Goal: Navigation & Orientation: Find specific page/section

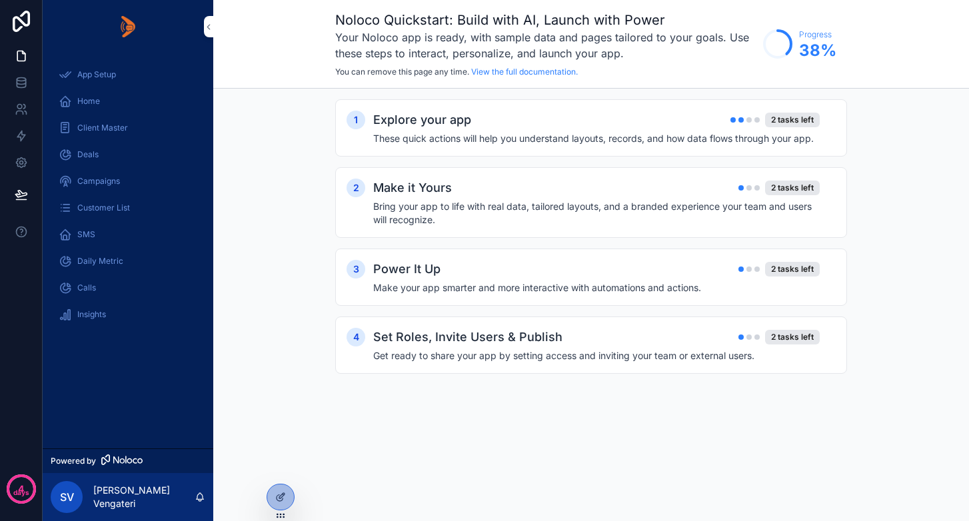
click at [101, 124] on span "Client Master" at bounding box center [102, 128] width 51 height 11
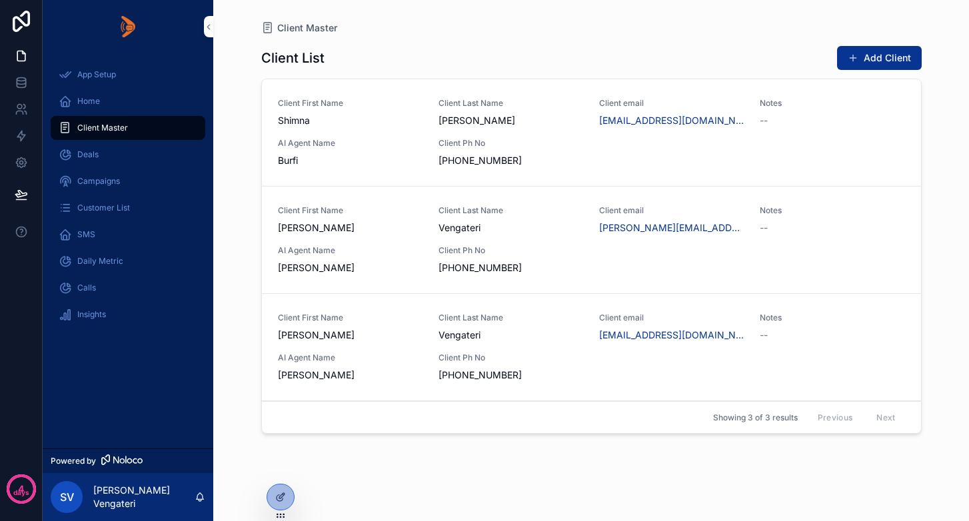
click at [86, 157] on span "Deals" at bounding box center [87, 154] width 21 height 11
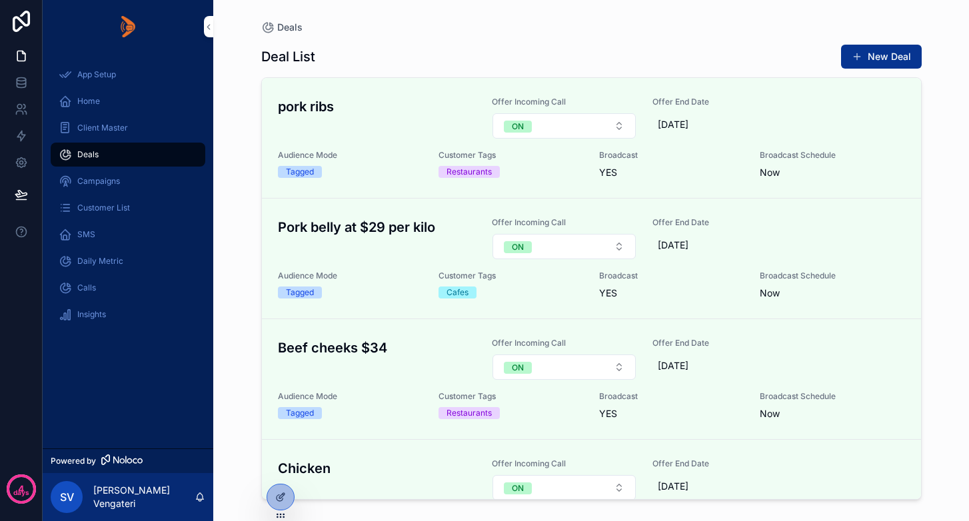
click at [88, 234] on span "SMS" at bounding box center [86, 234] width 18 height 11
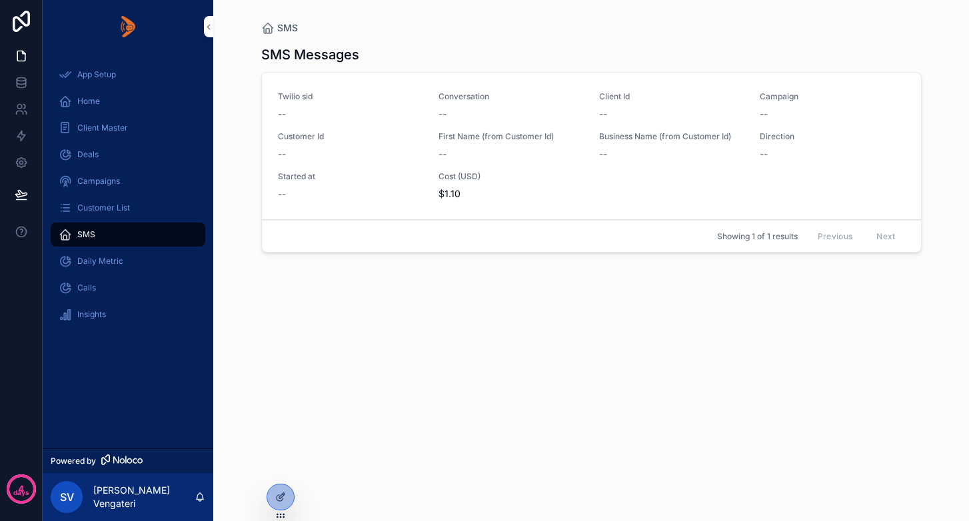
click at [88, 257] on span "Daily Metric" at bounding box center [100, 261] width 46 height 11
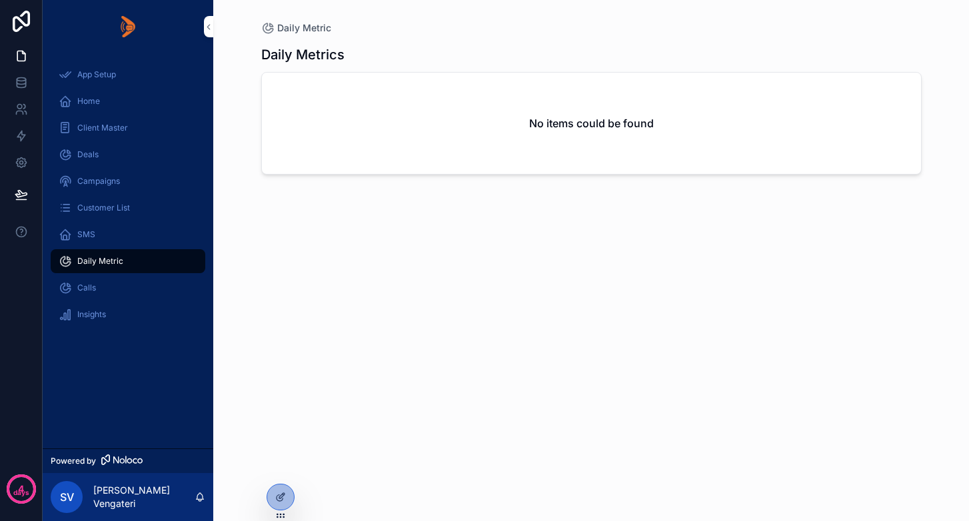
click at [91, 285] on span "Calls" at bounding box center [86, 288] width 19 height 11
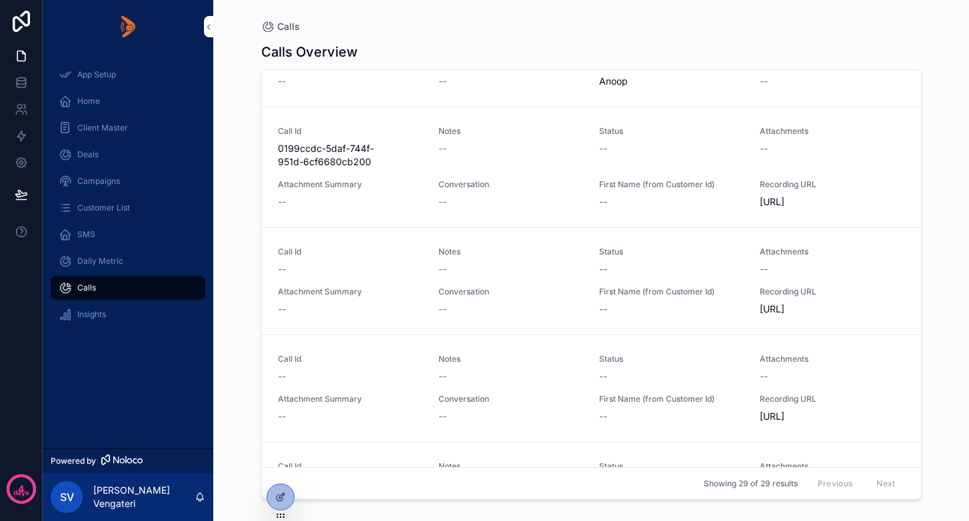
scroll to position [1464, 0]
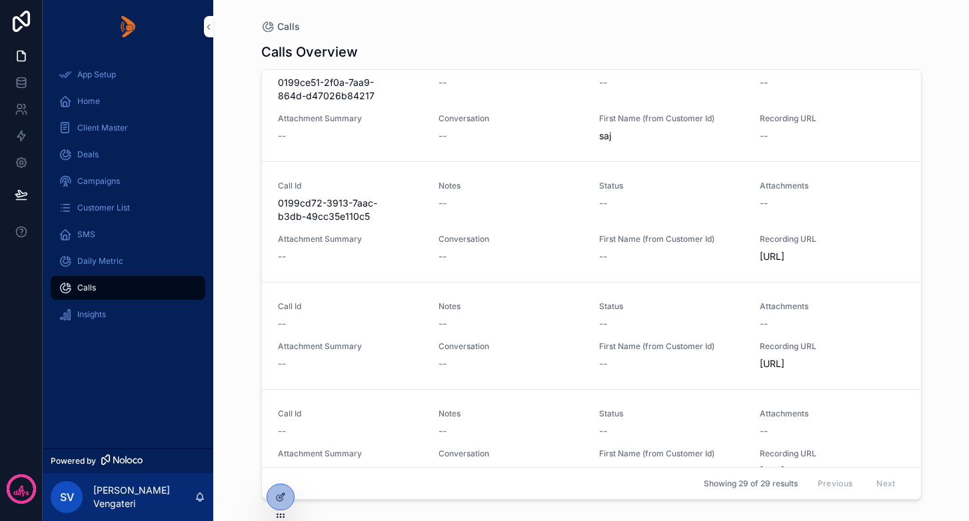
click at [91, 309] on span "Insights" at bounding box center [91, 314] width 29 height 11
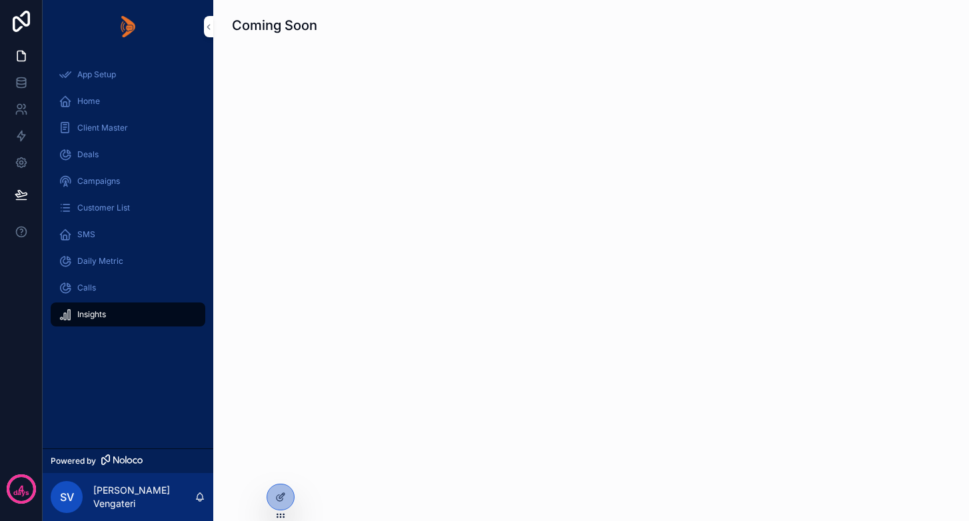
click at [95, 77] on span "App Setup" at bounding box center [96, 74] width 39 height 11
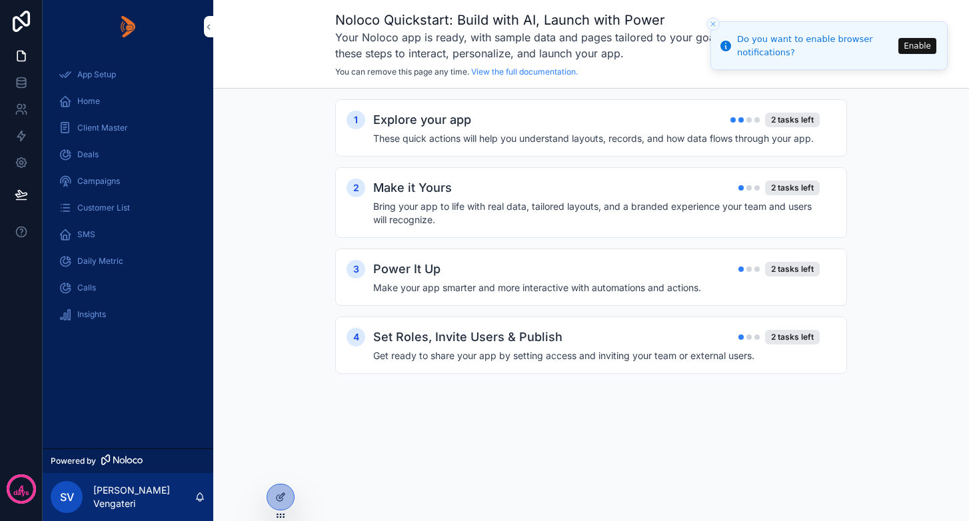
click at [90, 101] on span "Home" at bounding box center [88, 101] width 23 height 11
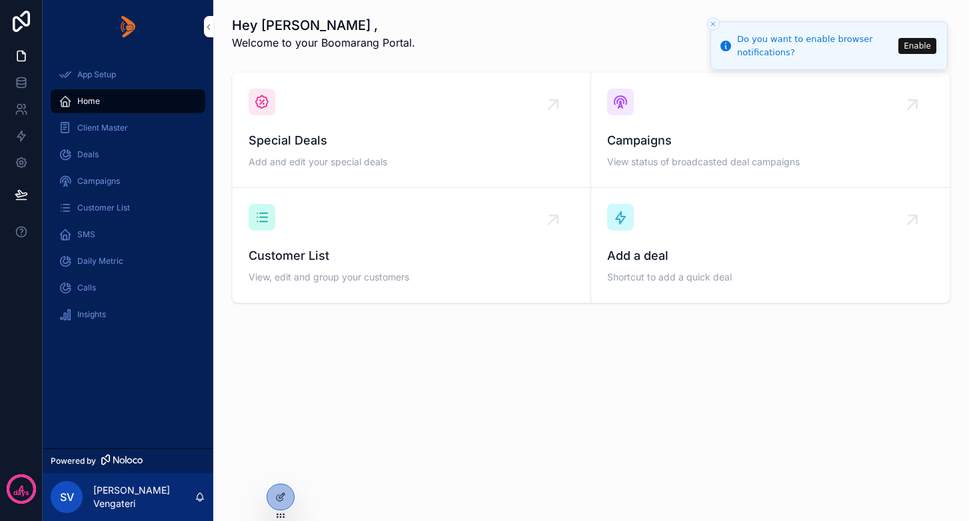
click at [0, 0] on icon at bounding box center [0, 0] width 0 height 0
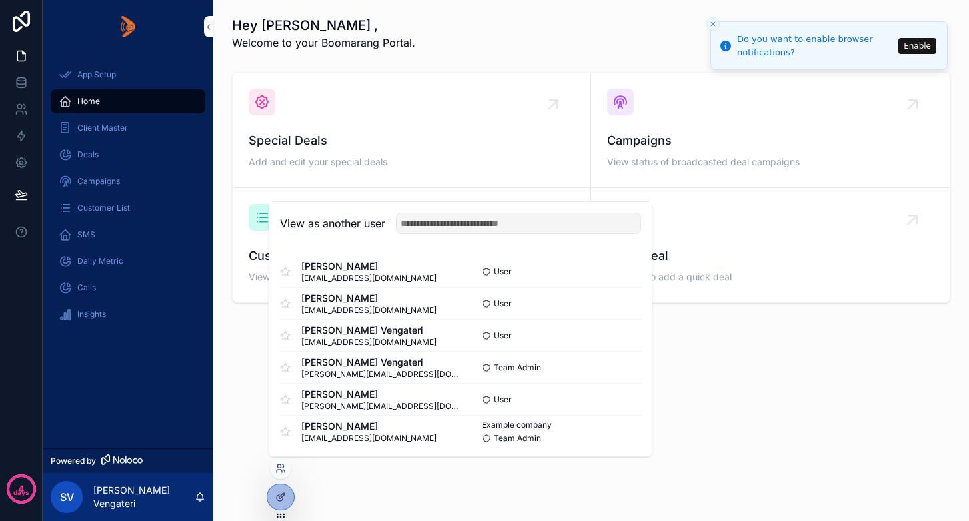
click at [381, 275] on span "[EMAIL_ADDRESS][DOMAIN_NAME]" at bounding box center [368, 278] width 135 height 11
click at [0, 0] on button "Select" at bounding box center [0, 0] width 0 height 0
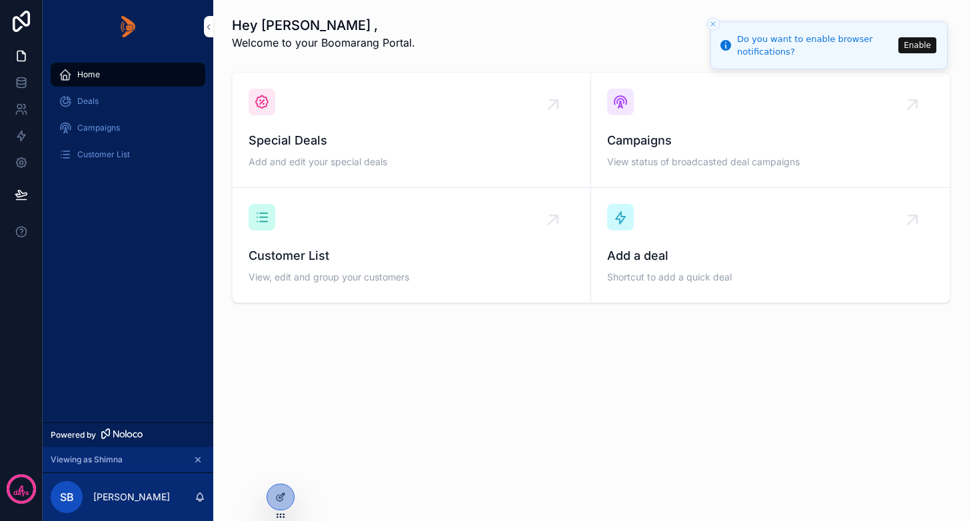
click at [929, 45] on button "Enable" at bounding box center [918, 45] width 38 height 16
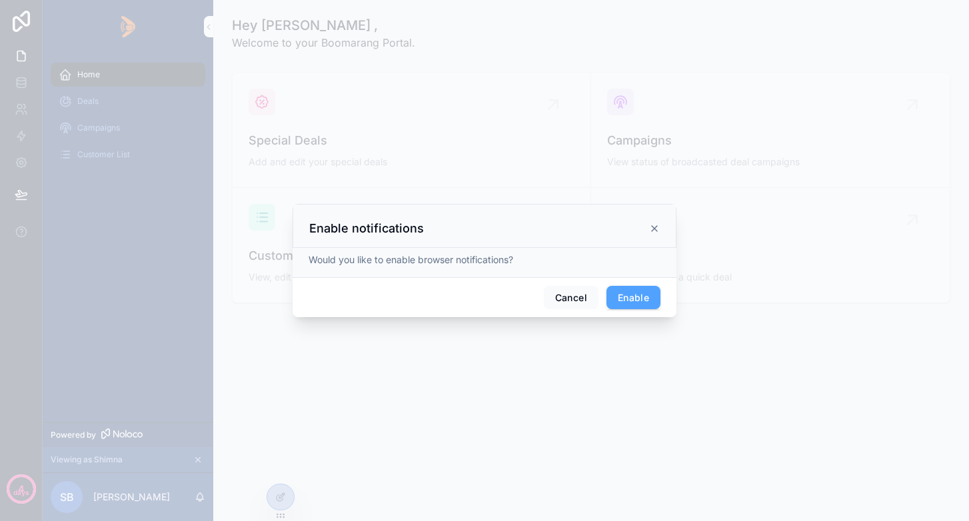
click at [637, 299] on button "Enable" at bounding box center [634, 298] width 54 height 24
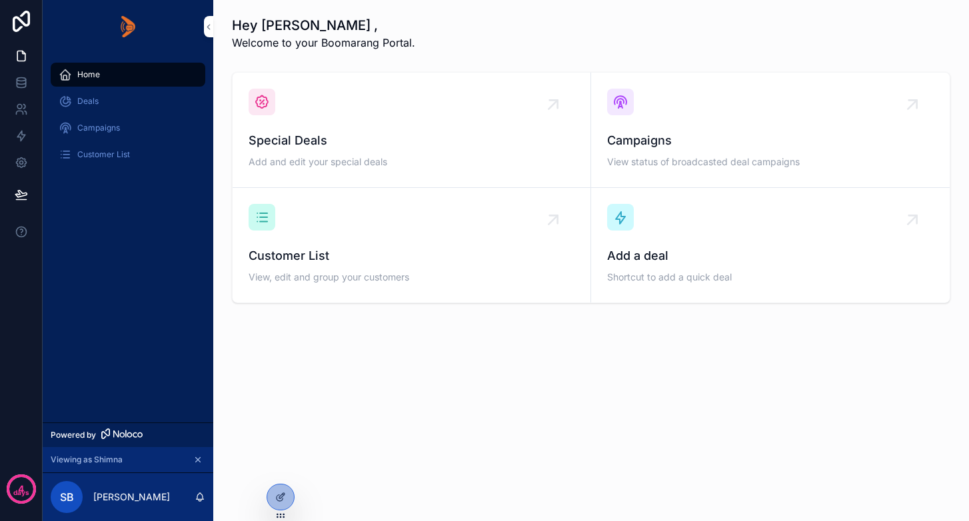
click at [295, 137] on span "Special Deals" at bounding box center [412, 140] width 326 height 19
